Goal: Task Accomplishment & Management: Use online tool/utility

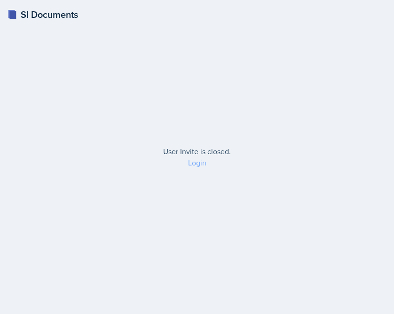
click at [200, 165] on link "Login" at bounding box center [197, 163] width 18 height 10
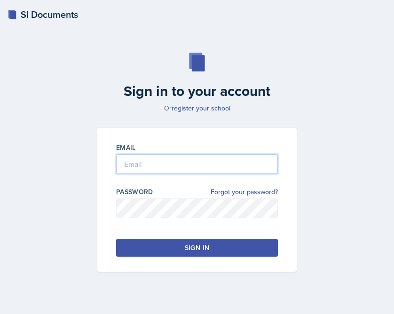
click at [200, 165] on input "email" at bounding box center [197, 164] width 162 height 20
type input "[EMAIL_ADDRESS][DOMAIN_NAME]"
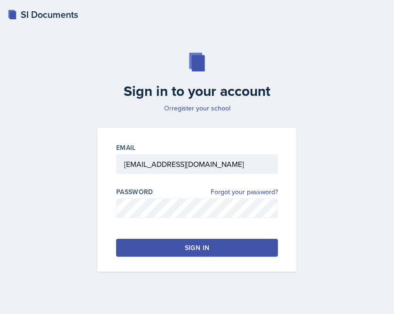
click at [163, 251] on button "Sign in" at bounding box center [197, 248] width 162 height 18
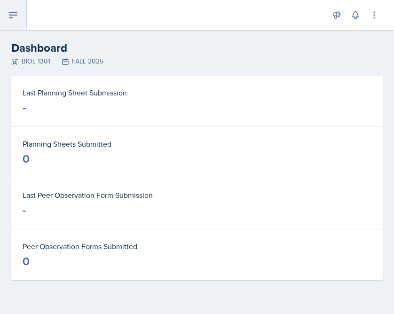
click at [17, 12] on icon at bounding box center [13, 15] width 8 height 6
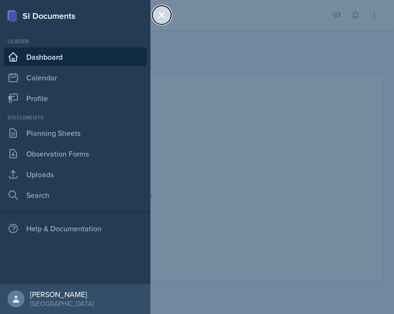
click at [158, 16] on icon at bounding box center [161, 14] width 11 height 11
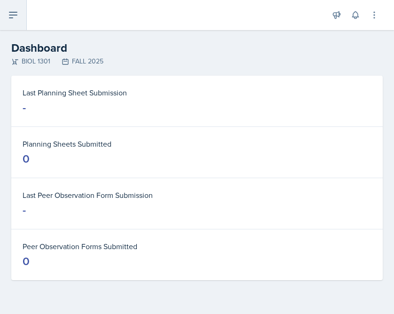
click at [16, 16] on icon at bounding box center [13, 14] width 11 height 11
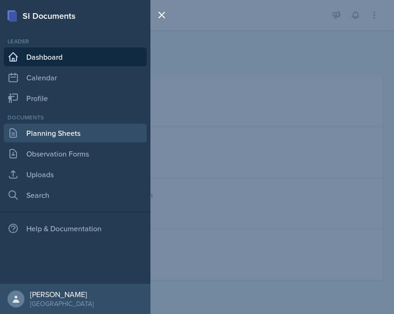
click at [50, 138] on link "Planning Sheets" at bounding box center [75, 133] width 143 height 19
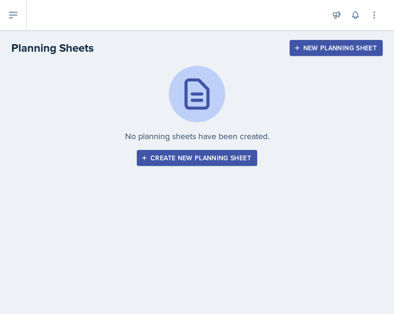
click at [213, 160] on div "Create new planning sheet" at bounding box center [197, 158] width 108 height 8
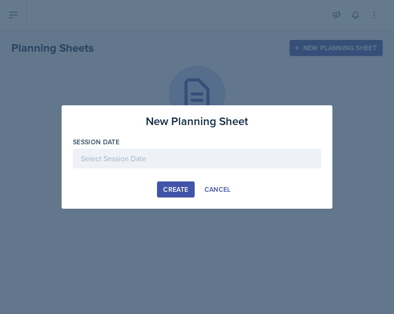
click at [186, 156] on div at bounding box center [197, 159] width 249 height 20
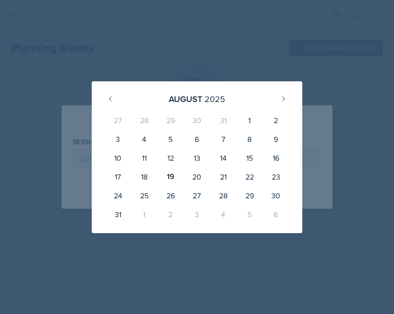
click at [135, 63] on div at bounding box center [197, 157] width 394 height 314
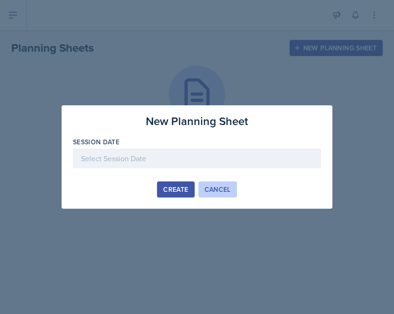
click at [223, 195] on button "Cancel" at bounding box center [218, 190] width 39 height 16
